Goal: Task Accomplishment & Management: Use online tool/utility

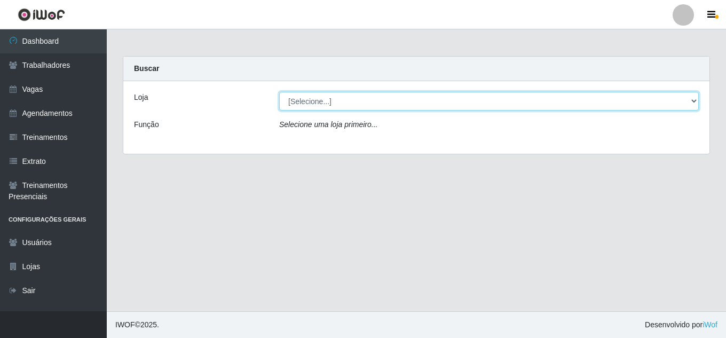
click at [550, 102] on select "[Selecione...] Jaguaribe Grill Restaurante" at bounding box center [488, 101] width 419 height 19
select select "311"
click at [279, 92] on select "[Selecione...] Jaguaribe Grill Restaurante" at bounding box center [488, 101] width 419 height 19
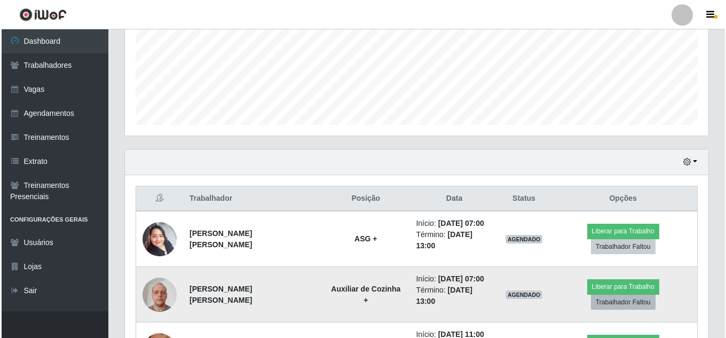
scroll to position [257, 0]
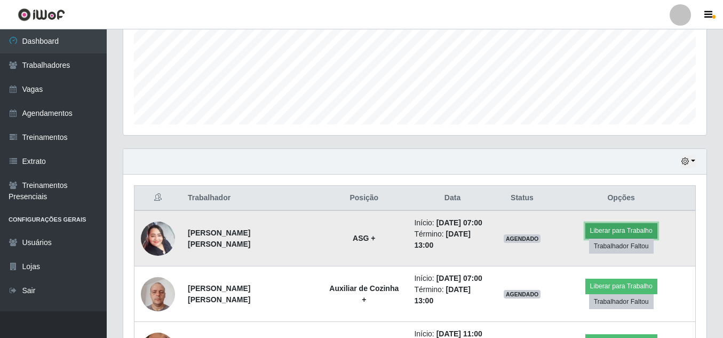
click at [610, 234] on button "Liberar para Trabalho" at bounding box center [621, 230] width 72 height 15
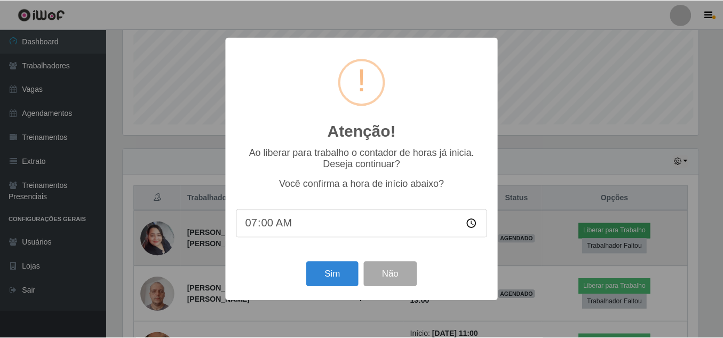
scroll to position [221, 578]
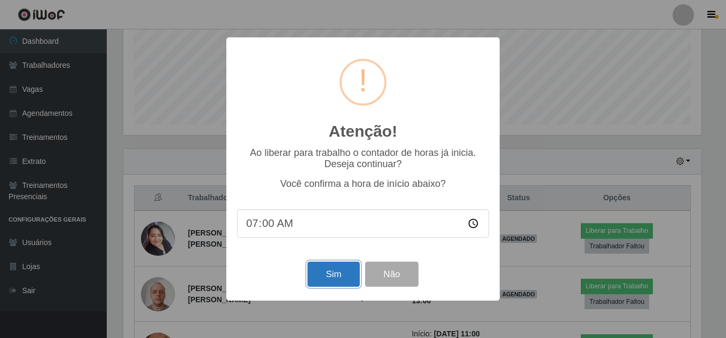
click at [329, 279] on button "Sim" at bounding box center [333, 273] width 52 height 25
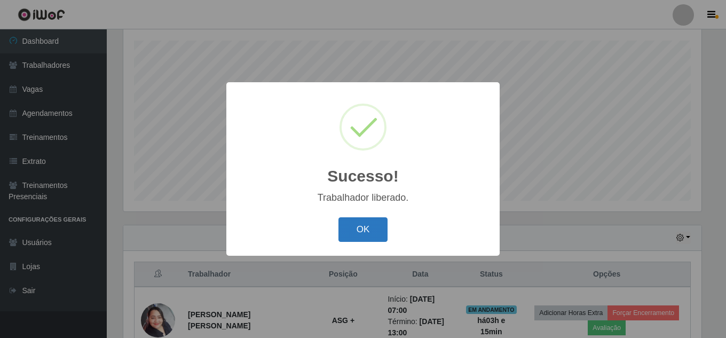
click at [350, 228] on button "OK" at bounding box center [363, 229] width 50 height 25
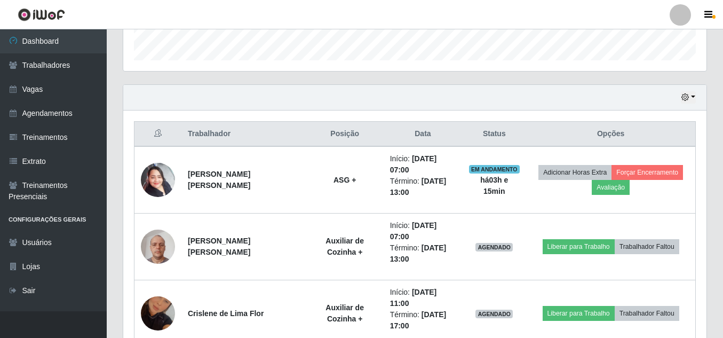
scroll to position [322, 0]
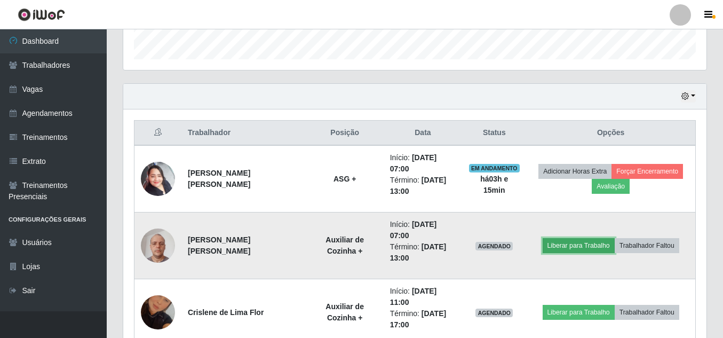
click at [565, 238] on button "Liberar para Trabalho" at bounding box center [579, 245] width 72 height 15
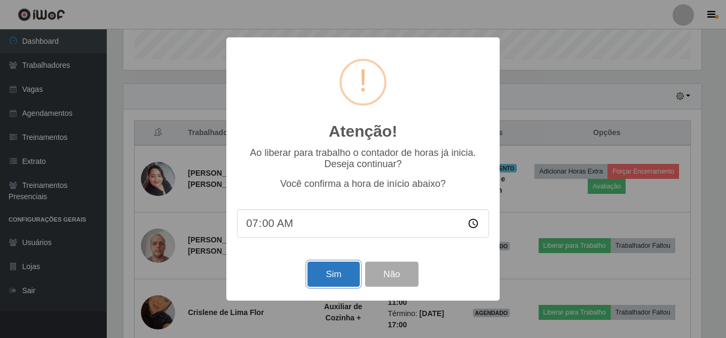
click at [323, 272] on button "Sim" at bounding box center [333, 273] width 52 height 25
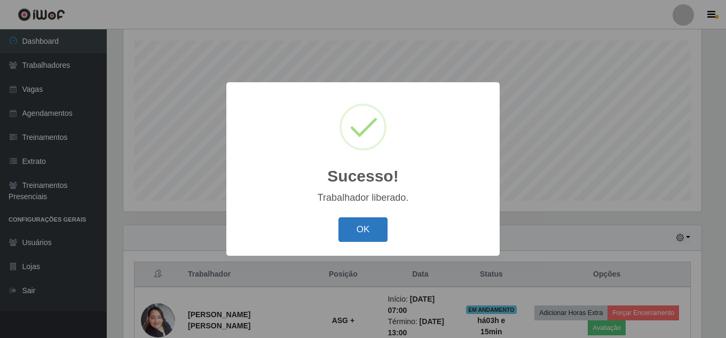
click at [371, 233] on button "OK" at bounding box center [363, 229] width 50 height 25
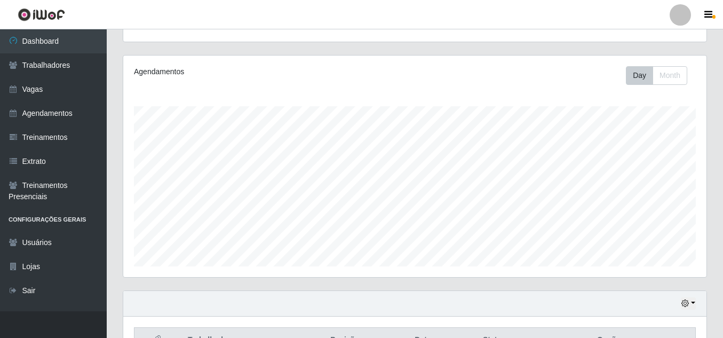
scroll to position [0, 0]
